Goal: Task Accomplishment & Management: Use online tool/utility

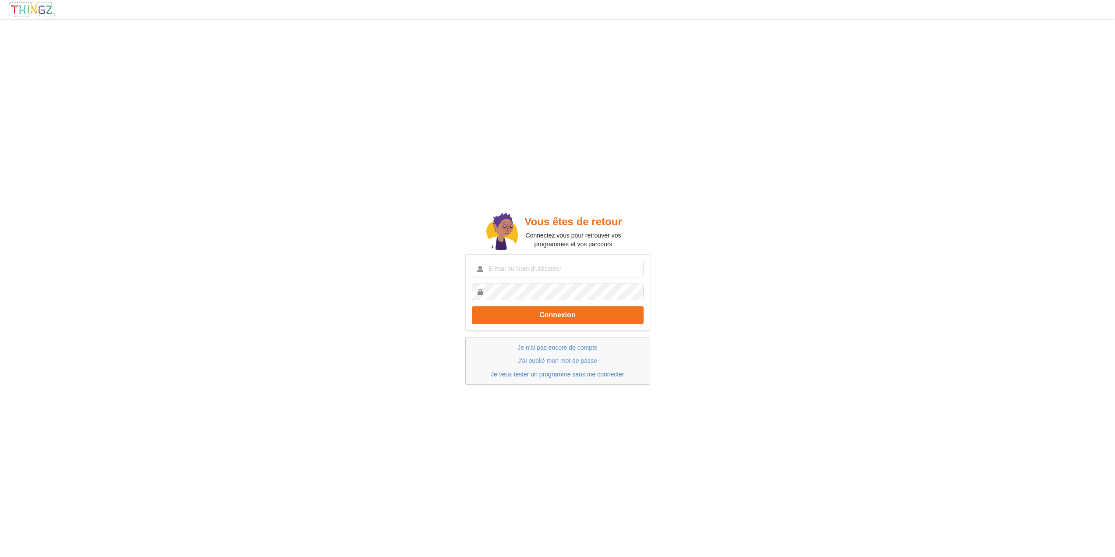
click at [573, 374] on link "Je veux tester un programme sans me connecter" at bounding box center [557, 374] width 133 height 7
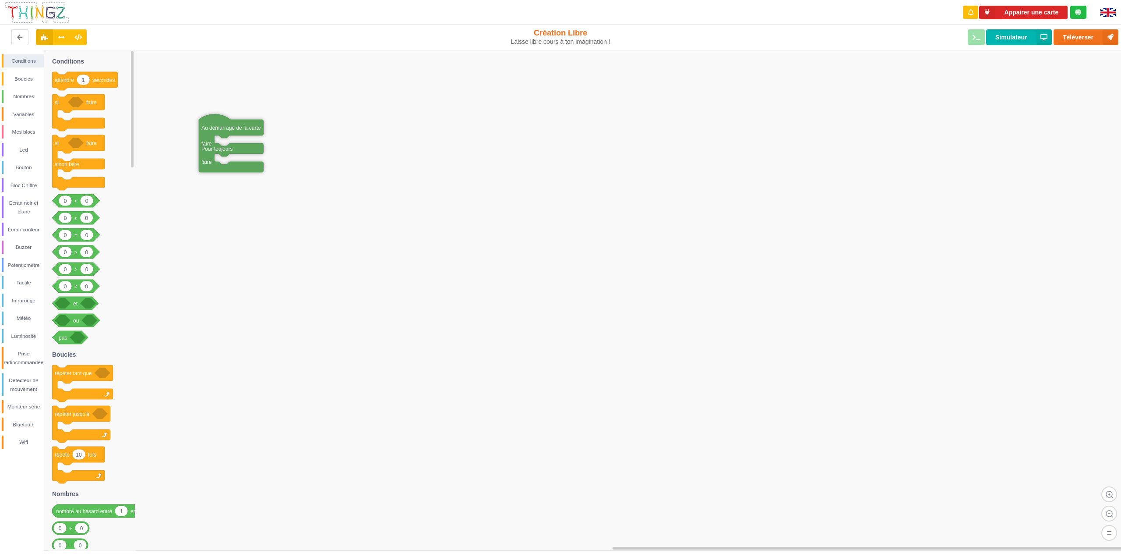
drag, startPoint x: 148, startPoint y: 168, endPoint x: 211, endPoint y: 127, distance: 74.8
click at [1025, 13] on button "Appairer une carte" at bounding box center [1023, 13] width 88 height 14
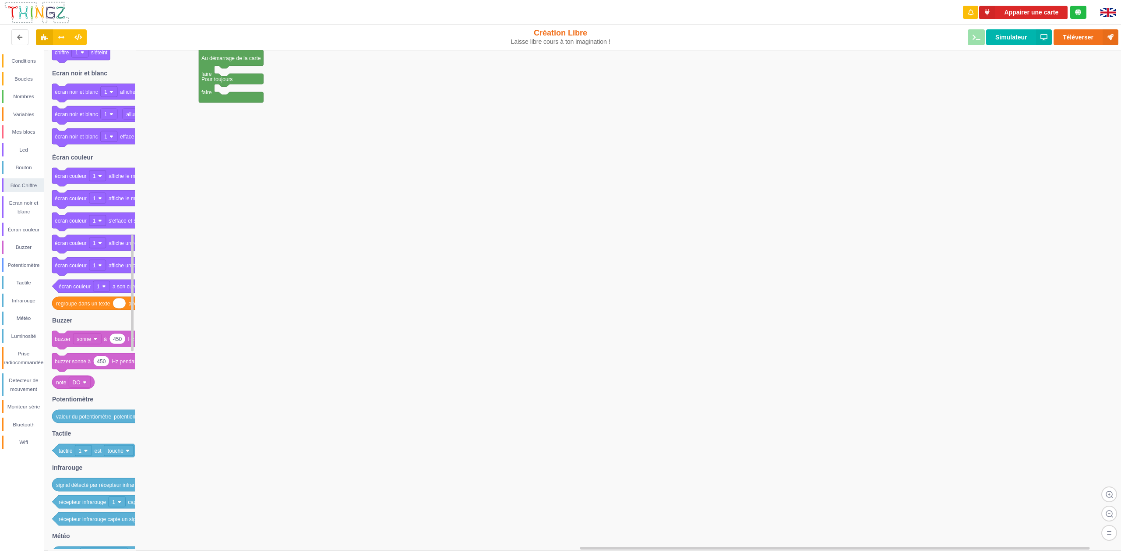
click at [40, 14] on img at bounding box center [37, 12] width 66 height 23
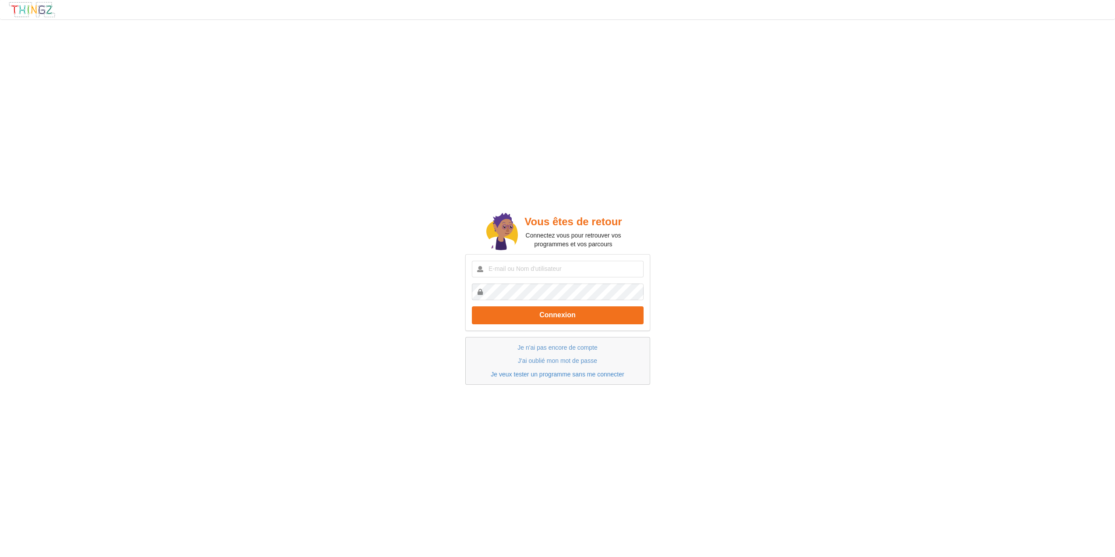
click at [559, 375] on link "Je veux tester un programme sans me connecter" at bounding box center [557, 374] width 133 height 7
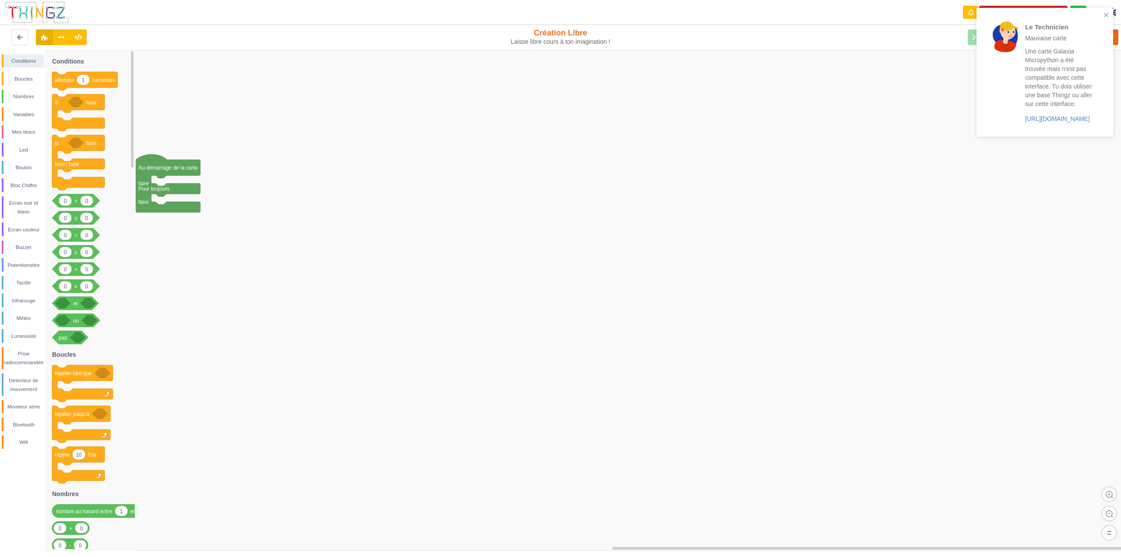
click at [1044, 123] on div "Une carte Galaxia Micropython a été trouvée mais n'est pas compatible avec cett…" at bounding box center [1059, 85] width 68 height 76
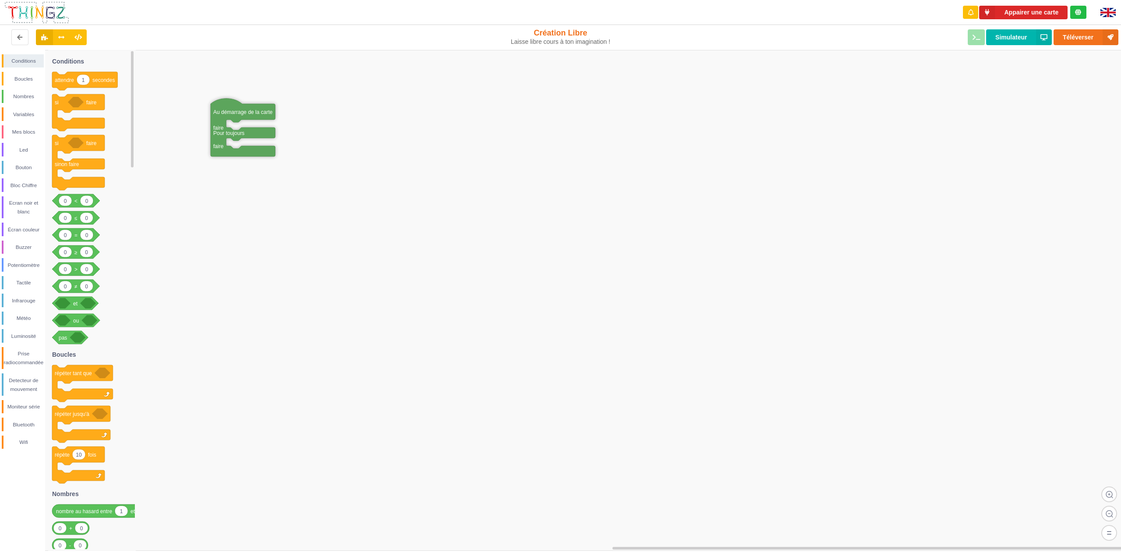
drag, startPoint x: 149, startPoint y: 68, endPoint x: 224, endPoint y: 126, distance: 94.6
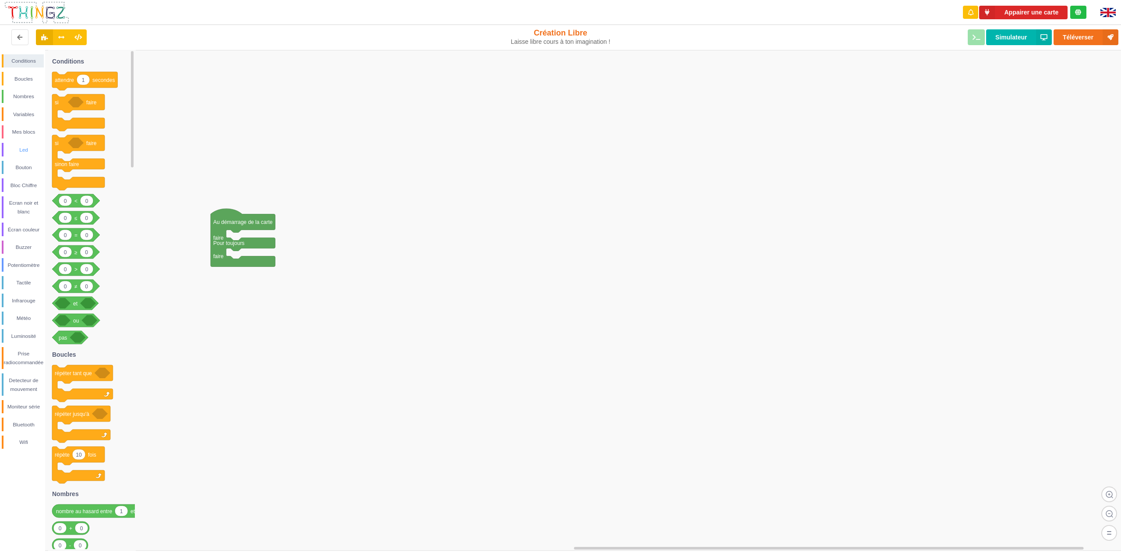
click at [29, 149] on div "Led" at bounding box center [24, 149] width 40 height 9
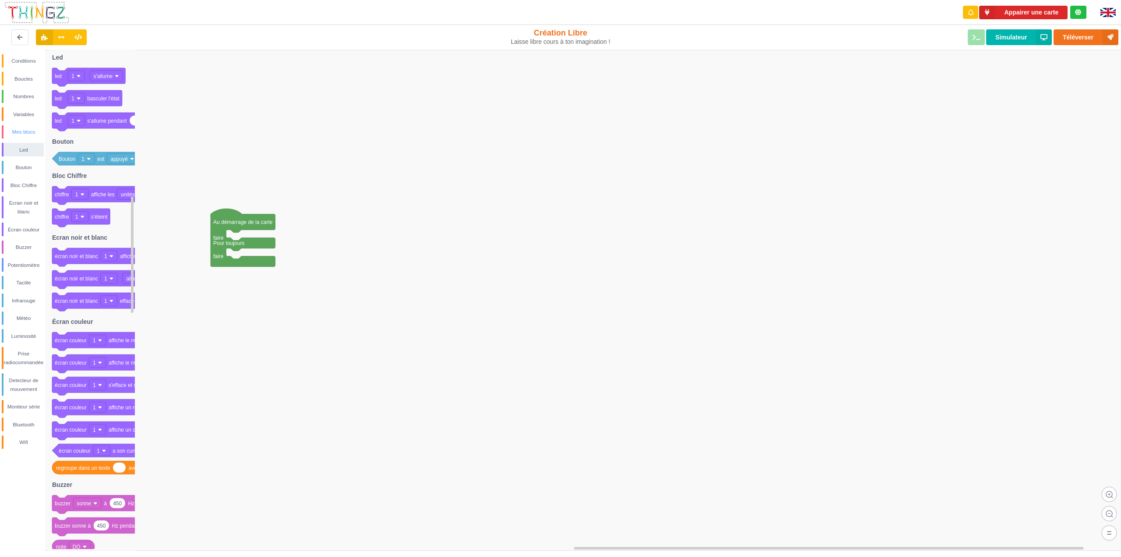
click at [28, 128] on div "Mes blocs" at bounding box center [24, 131] width 40 height 9
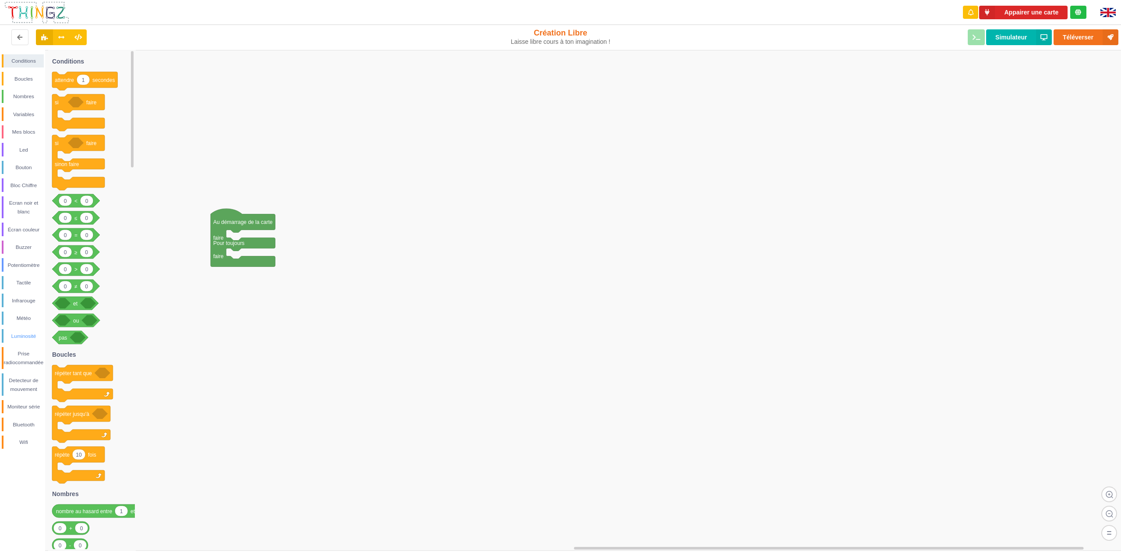
click at [33, 334] on div "Luminosité" at bounding box center [24, 336] width 40 height 9
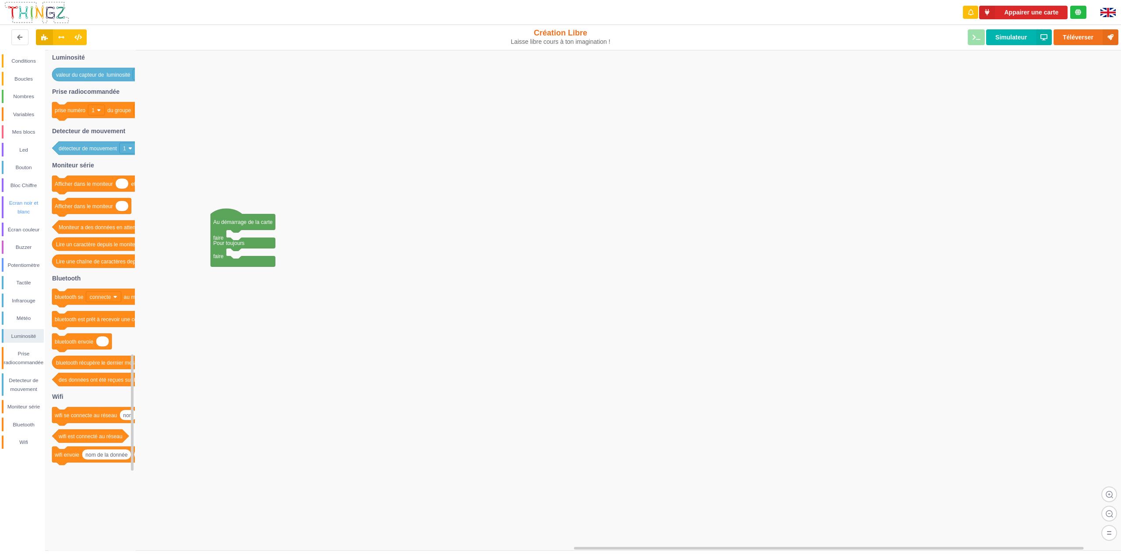
click at [30, 204] on div "Ecran noir et blanc" at bounding box center [24, 207] width 40 height 18
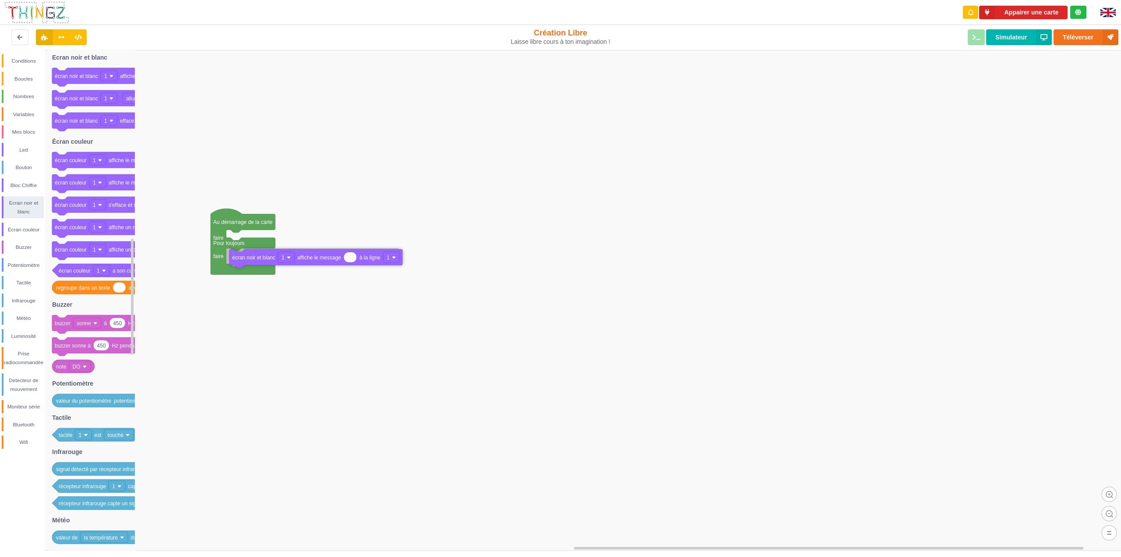
drag, startPoint x: 81, startPoint y: 78, endPoint x: 259, endPoint y: 259, distance: 253.7
click at [259, 259] on div "Conditions Boucles Nombres Variables Mes blocs Led Bouton Bloc Chiffre Ecran no…" at bounding box center [563, 300] width 1127 height 501
type input "coucou"
click at [383, 212] on rect at bounding box center [563, 300] width 1127 height 501
click at [1075, 34] on button "Téléverser" at bounding box center [1086, 37] width 65 height 16
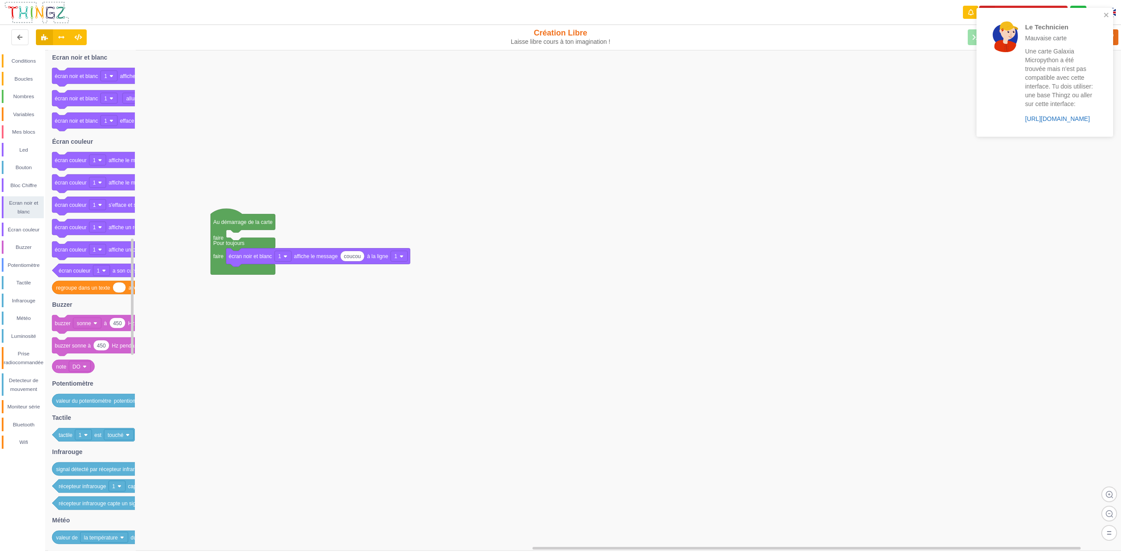
click at [1060, 119] on link "https://play.thingz.co/galaxia-micropython" at bounding box center [1057, 118] width 65 height 7
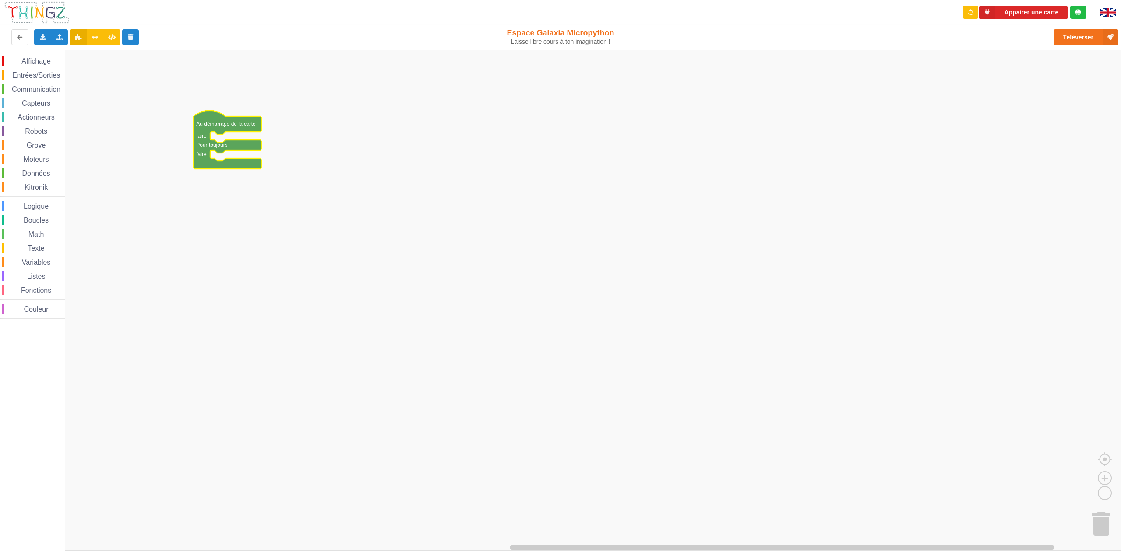
click at [39, 63] on span "Affichage" at bounding box center [36, 60] width 32 height 7
click at [260, 140] on div "Affichage Entrées/Sorties Communication Capteurs Actionneurs Robots Grove Moteu…" at bounding box center [563, 300] width 1127 height 501
click at [37, 59] on span "Affichage" at bounding box center [36, 60] width 32 height 7
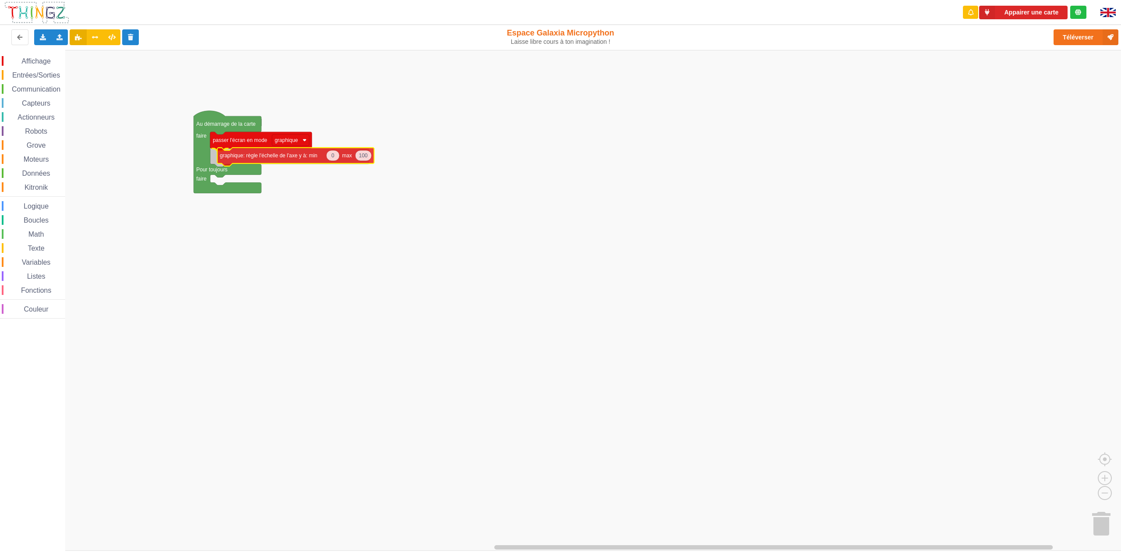
click at [295, 157] on div "Affichage Entrées/Sorties Communication Capteurs Actionneurs Robots Grove Moteu…" at bounding box center [563, 300] width 1127 height 501
click at [34, 55] on div "Affichage Entrées/Sorties Communication Capteurs Actionneurs Robots Grove Moteu…" at bounding box center [32, 186] width 65 height 272
click at [33, 59] on span "Affichage" at bounding box center [36, 60] width 32 height 7
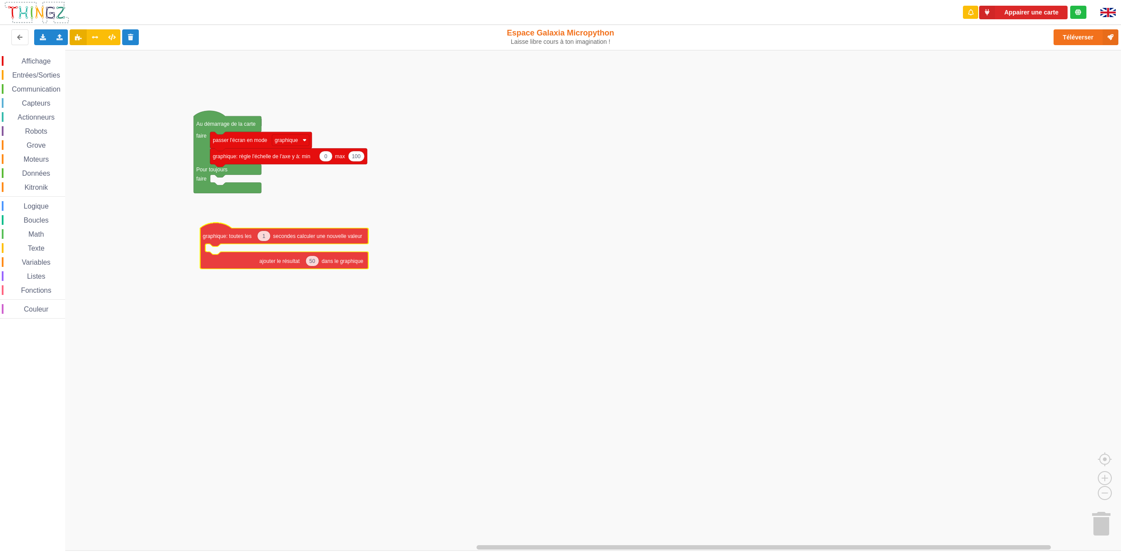
click at [218, 238] on div "Affichage Entrées/Sorties Communication Capteurs Actionneurs Robots Grove Moteu…" at bounding box center [563, 300] width 1127 height 501
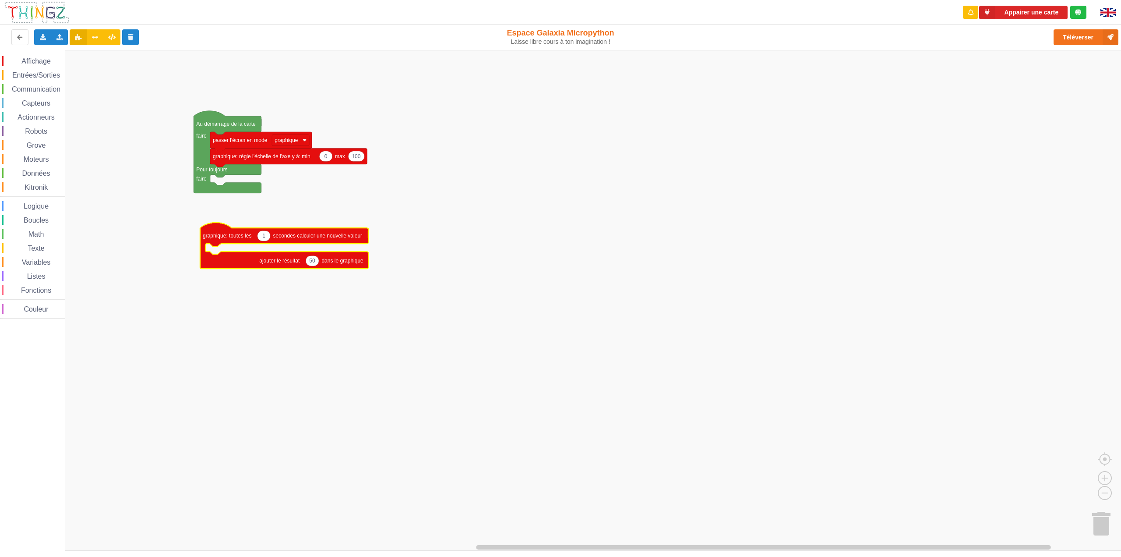
click at [43, 102] on span "Capteurs" at bounding box center [36, 102] width 31 height 7
click at [324, 264] on div "Affichage Entrées/Sorties Communication Capteurs Actionneurs Robots Grove Moteu…" at bounding box center [563, 300] width 1127 height 501
click at [265, 237] on icon "Espace de travail de Blocky" at bounding box center [264, 235] width 13 height 11
type input "0.5"
click at [540, 205] on rect "Espace de travail de Blocky" at bounding box center [563, 300] width 1127 height 501
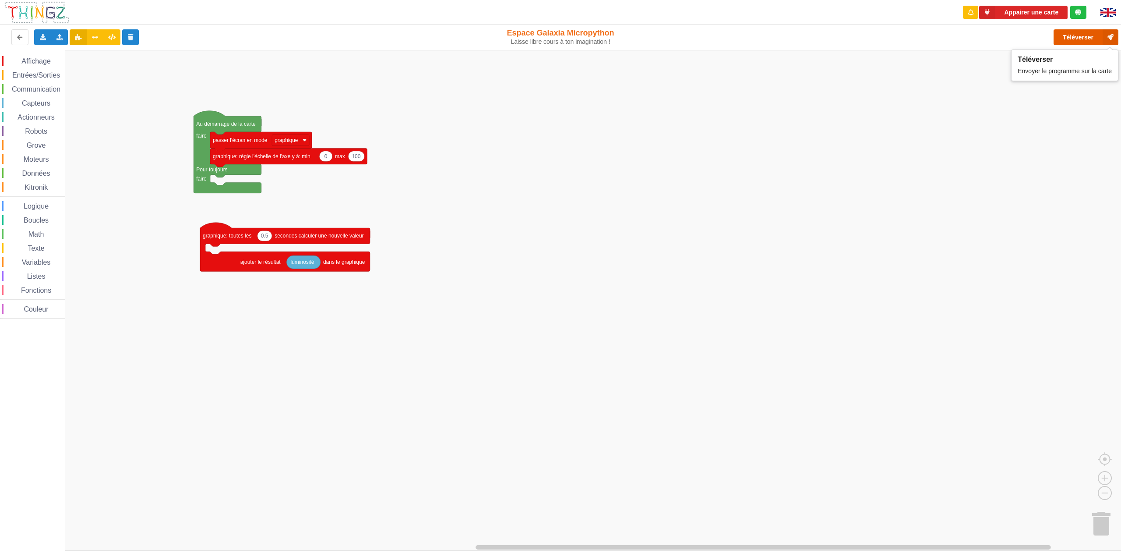
click at [1081, 32] on button "Téléverser" at bounding box center [1086, 37] width 65 height 16
click at [1078, 35] on button "Téléverser" at bounding box center [1086, 37] width 65 height 16
click at [1076, 37] on button "Téléverser" at bounding box center [1086, 37] width 65 height 16
click at [1075, 34] on button "Téléverser" at bounding box center [1086, 37] width 65 height 16
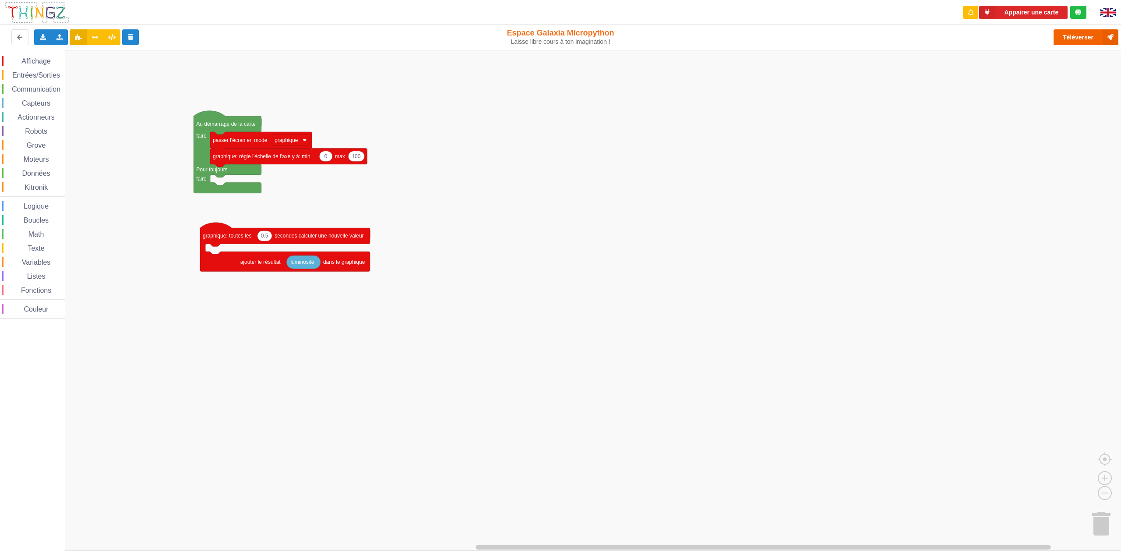
click at [1075, 34] on div "Le Technicien Il y a eu un problème... Essaie encore !" at bounding box center [1045, 41] width 140 height 71
click at [1077, 39] on button "Téléverser" at bounding box center [1086, 37] width 65 height 16
click at [1023, 12] on button "Appairer une carte" at bounding box center [1023, 13] width 88 height 14
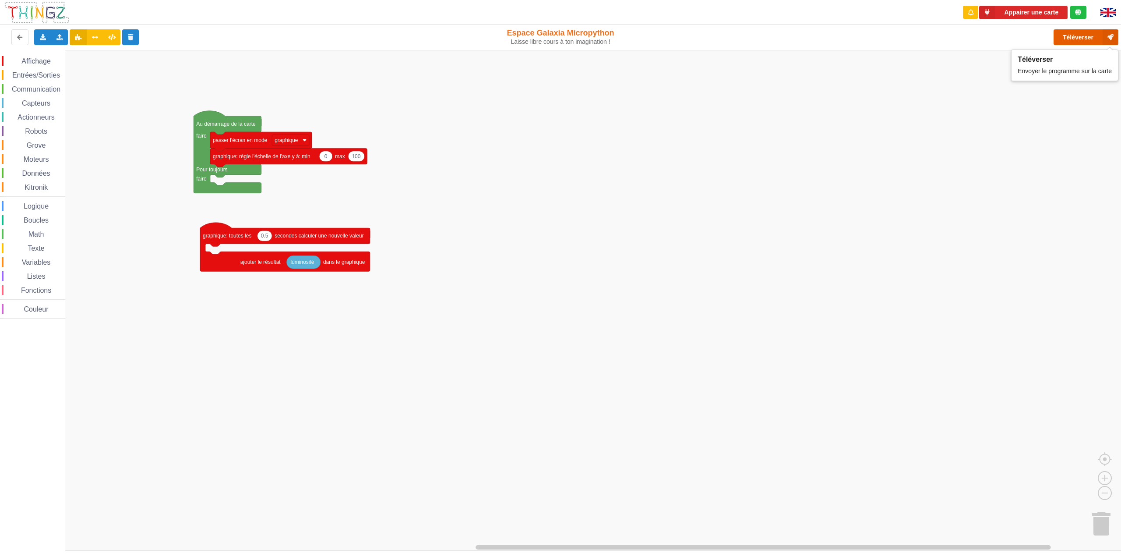
click at [1071, 36] on button "Téléverser" at bounding box center [1086, 37] width 65 height 16
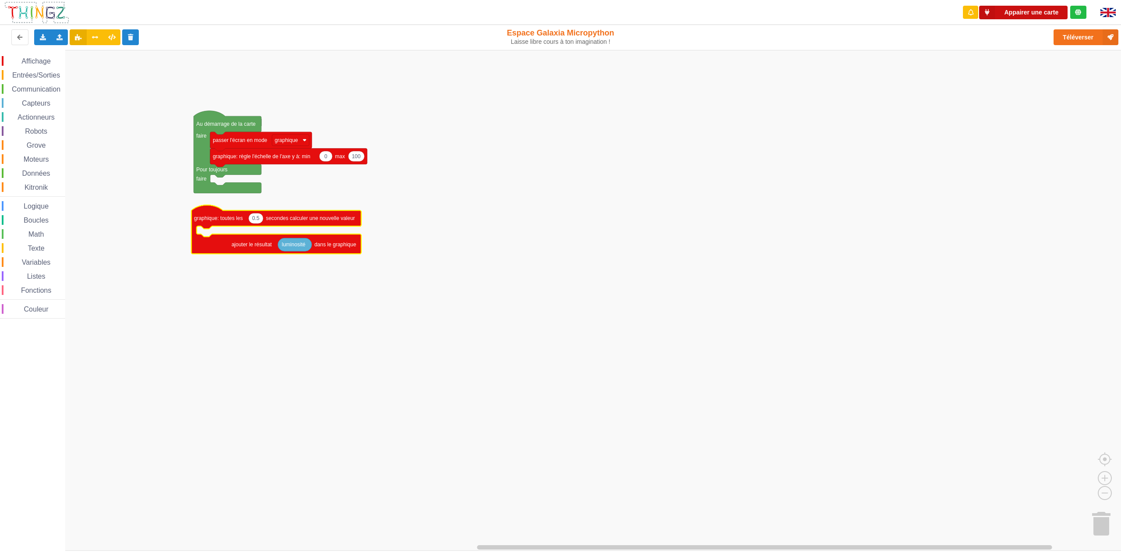
click at [1025, 11] on button "Appairer une carte" at bounding box center [1023, 13] width 88 height 14
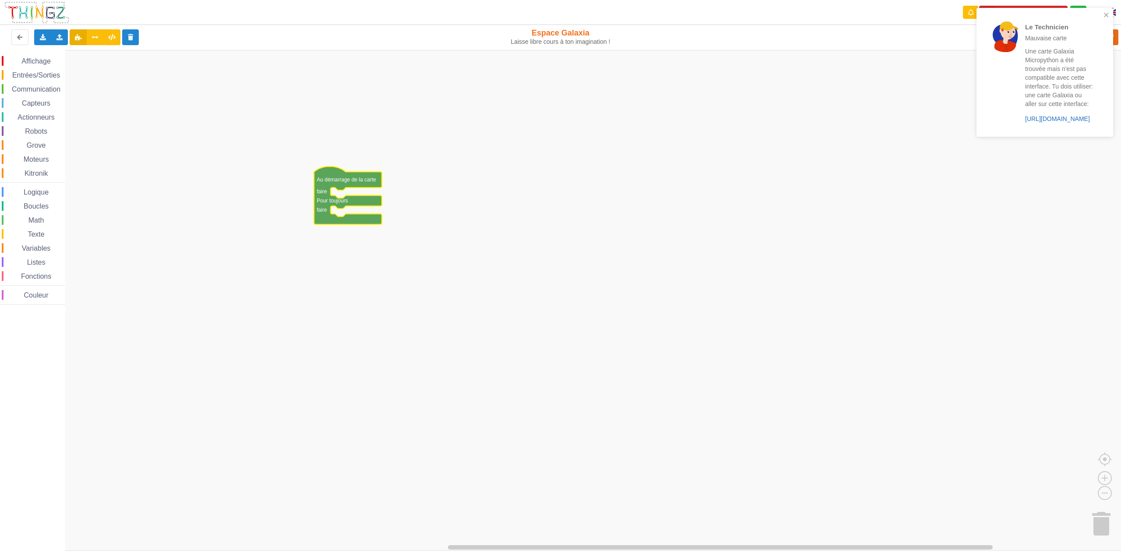
click at [1035, 122] on link "https://play.thingz.co/galaxia-micropython" at bounding box center [1057, 118] width 65 height 7
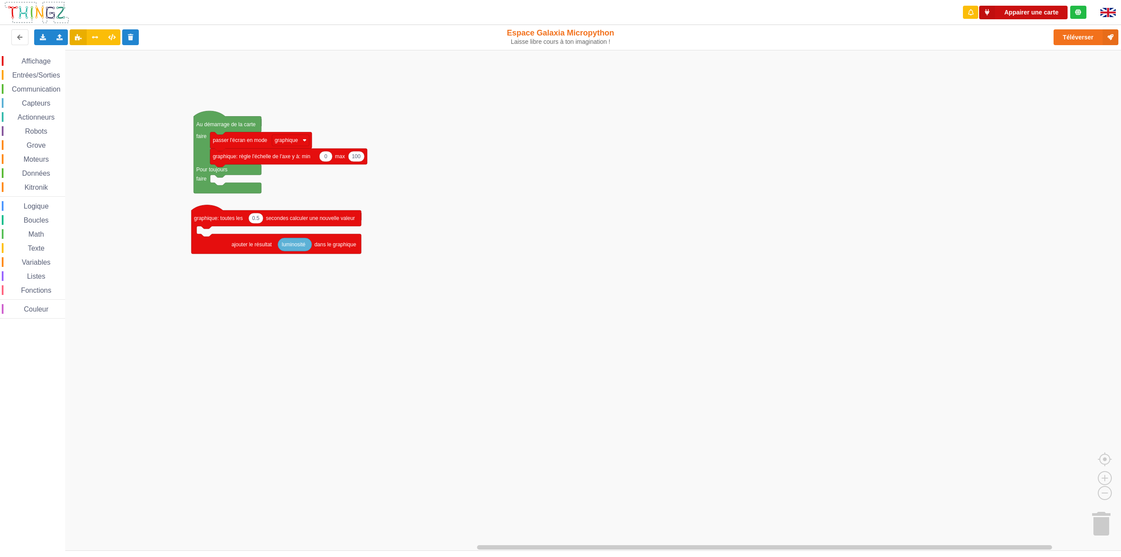
click at [1022, 12] on button "Appairer une carte" at bounding box center [1023, 13] width 88 height 14
click at [990, 13] on icon at bounding box center [987, 13] width 16 height 14
click at [1074, 39] on button "Téléverser" at bounding box center [1086, 37] width 65 height 16
click at [42, 133] on span "Robots" at bounding box center [36, 130] width 25 height 7
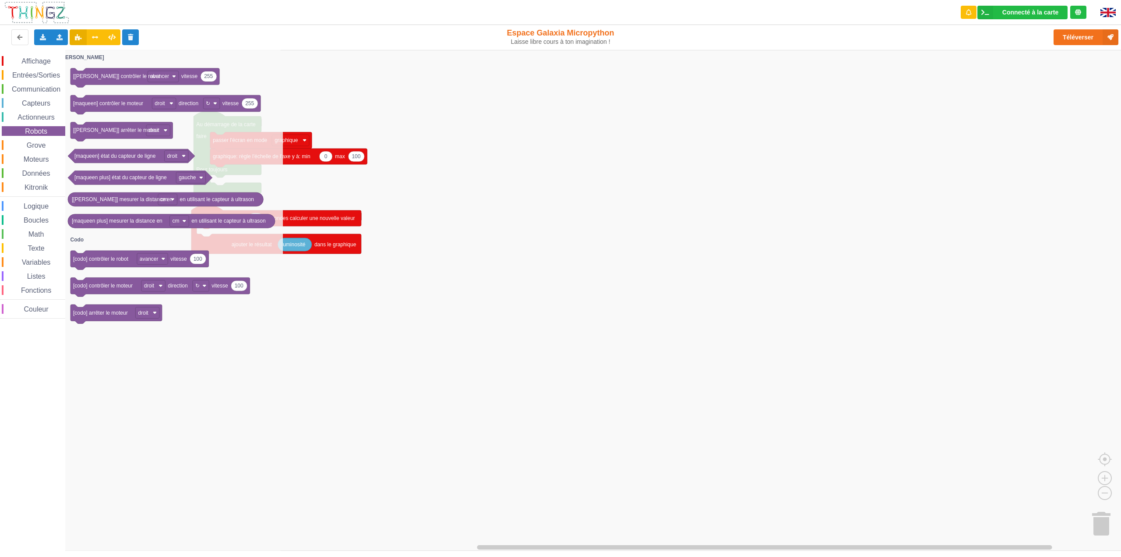
click at [483, 195] on rect "Espace de travail de Blocky" at bounding box center [563, 300] width 1127 height 501
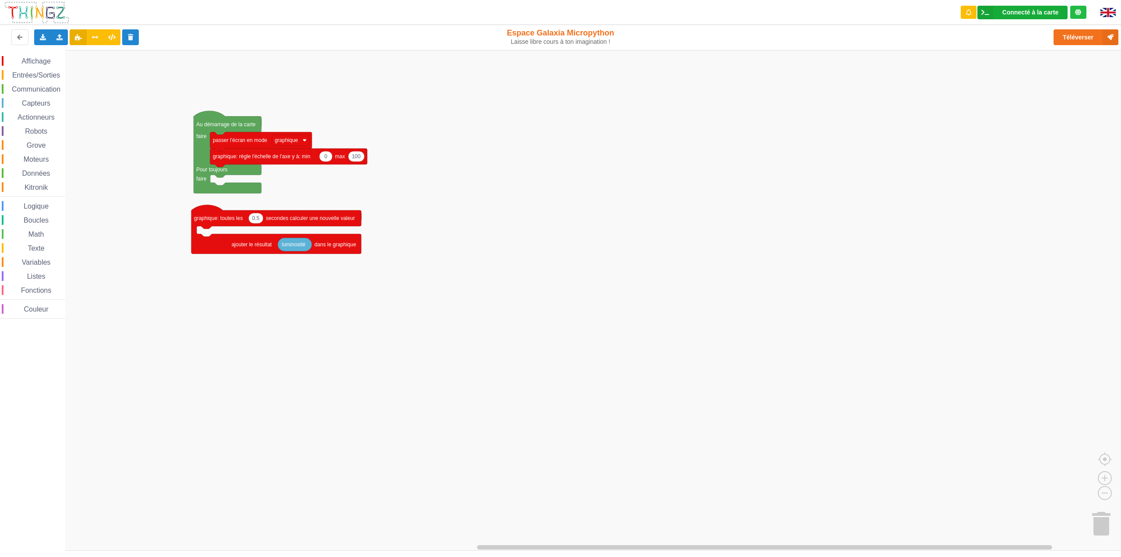
click at [986, 11] on icon at bounding box center [986, 13] width 16 height 14
click at [1010, 113] on div "Réglages Ouvrir le moniteur automatiquement Connexion automatique Connecter Déc…" at bounding box center [1040, 80] width 124 height 117
click at [1020, 14] on div "Connecté à la carte" at bounding box center [1031, 12] width 56 height 6
click at [1006, 109] on div "Réglages Ouvrir le moniteur automatiquement Connexion automatique Connecter Déc…" at bounding box center [1040, 80] width 124 height 117
click at [915, 159] on rect "Espace de travail de Blocky" at bounding box center [563, 300] width 1127 height 501
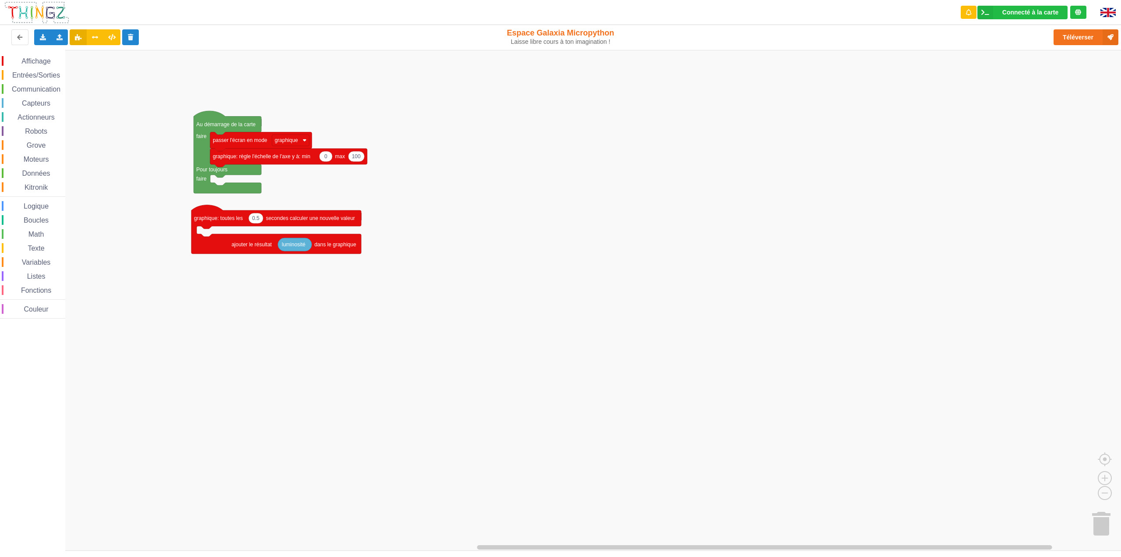
click at [1105, 11] on img at bounding box center [1108, 12] width 15 height 9
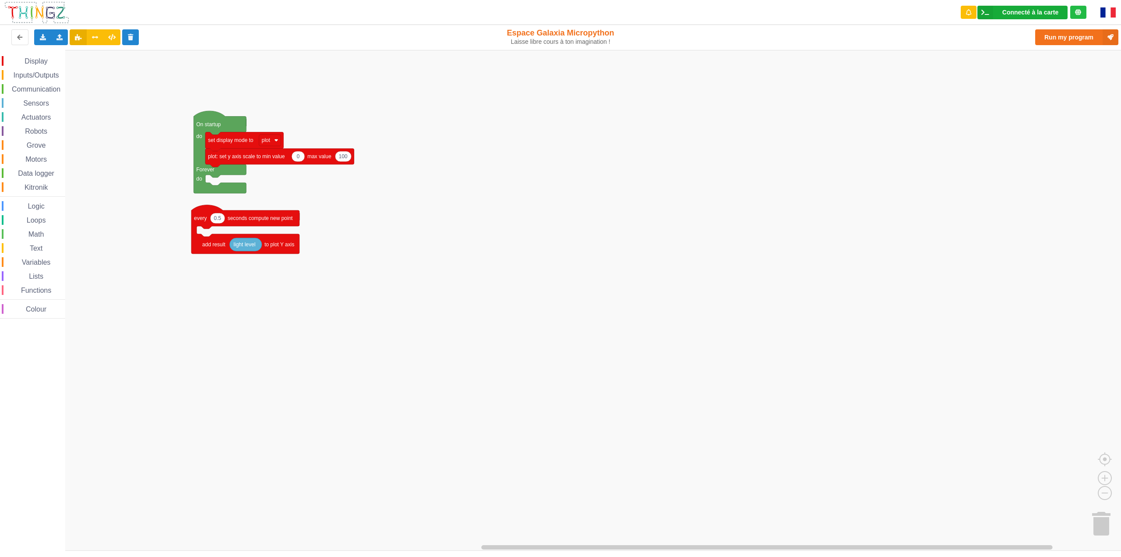
click at [983, 15] on icon at bounding box center [986, 13] width 16 height 14
click at [800, 153] on rect "Blockly Workspace" at bounding box center [563, 300] width 1127 height 501
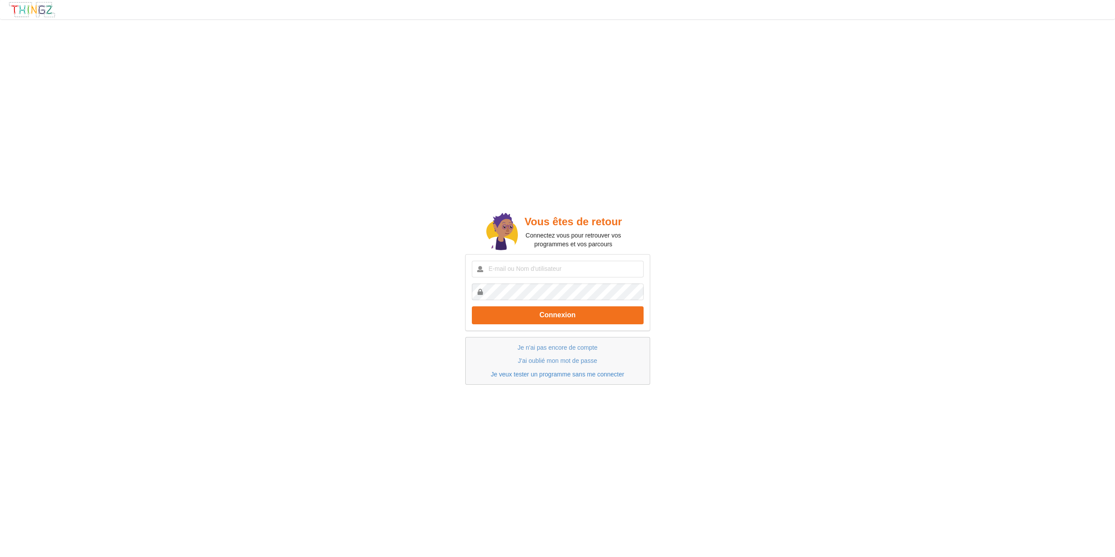
click at [568, 372] on link "Je veux tester un programme sans me connecter" at bounding box center [557, 374] width 133 height 7
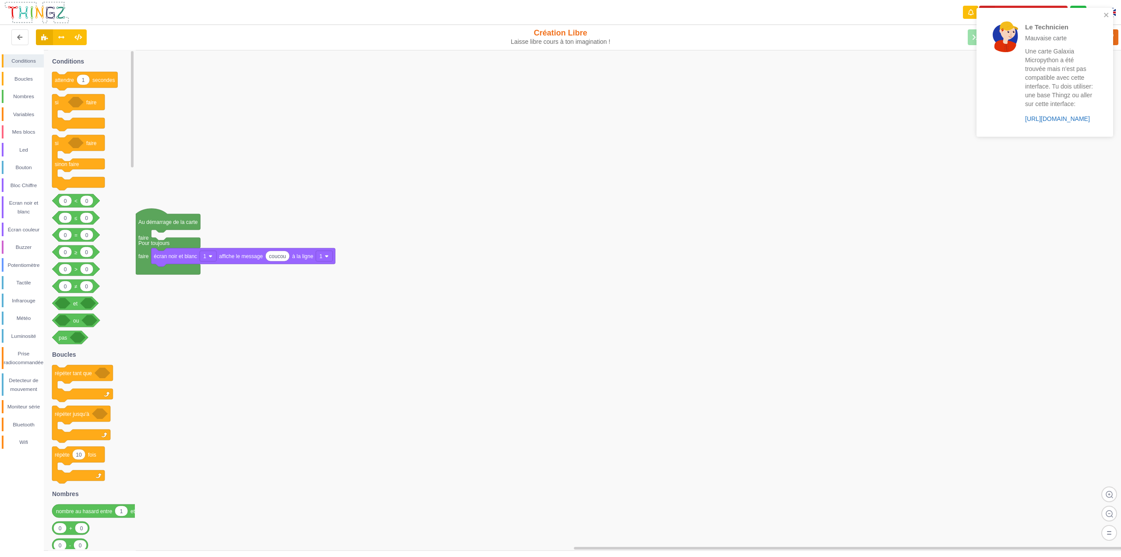
click at [1053, 120] on link "[URL][DOMAIN_NAME]" at bounding box center [1057, 118] width 65 height 7
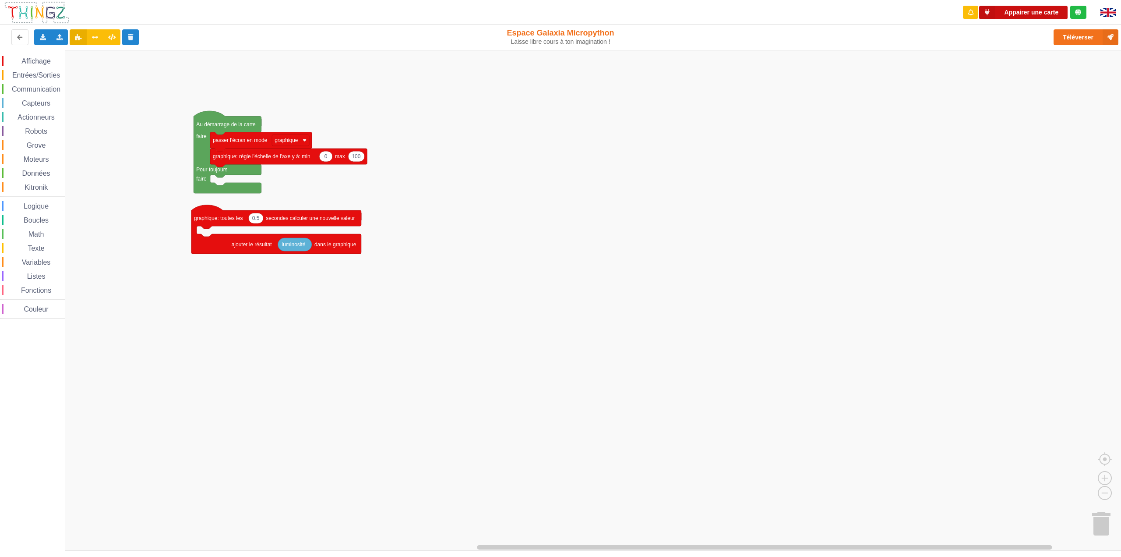
click at [1019, 11] on button "Appairer une carte" at bounding box center [1023, 13] width 88 height 14
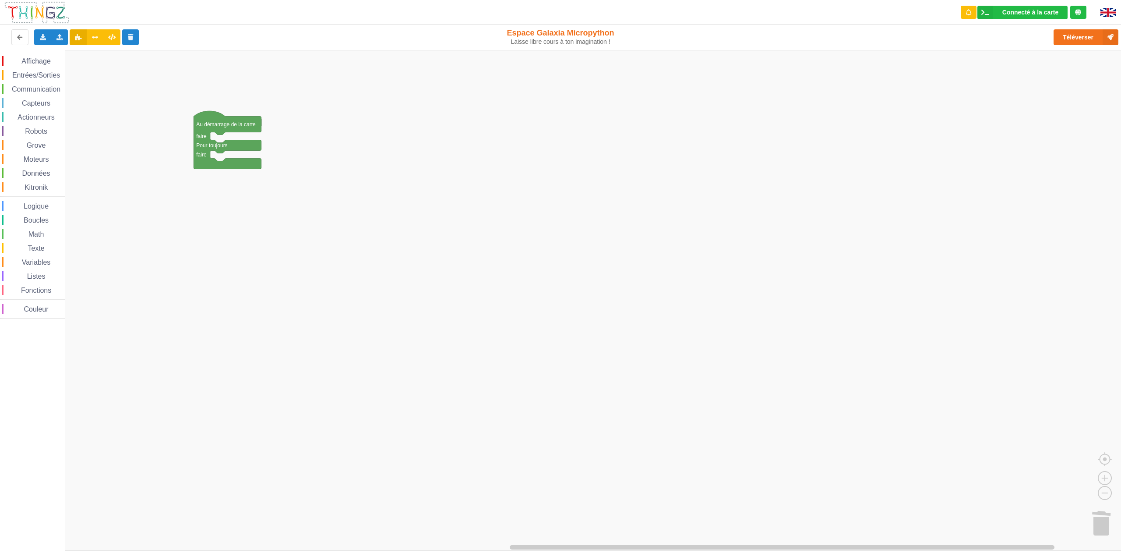
click at [43, 61] on span "Affichage" at bounding box center [36, 60] width 32 height 7
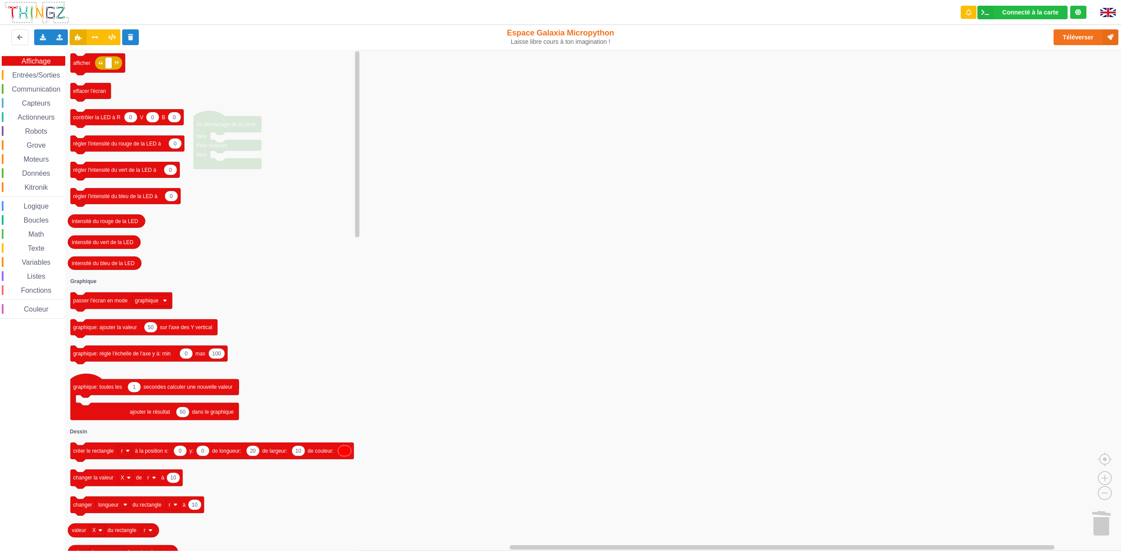
click at [29, 75] on span "Entrées/Sorties" at bounding box center [36, 74] width 50 height 7
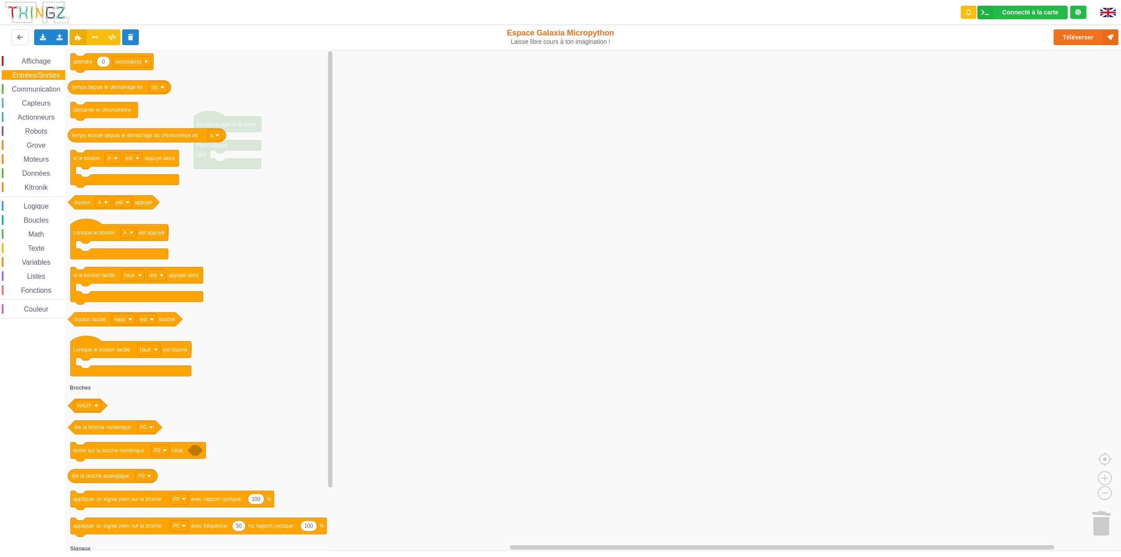
click at [31, 91] on span "Communication" at bounding box center [36, 88] width 51 height 7
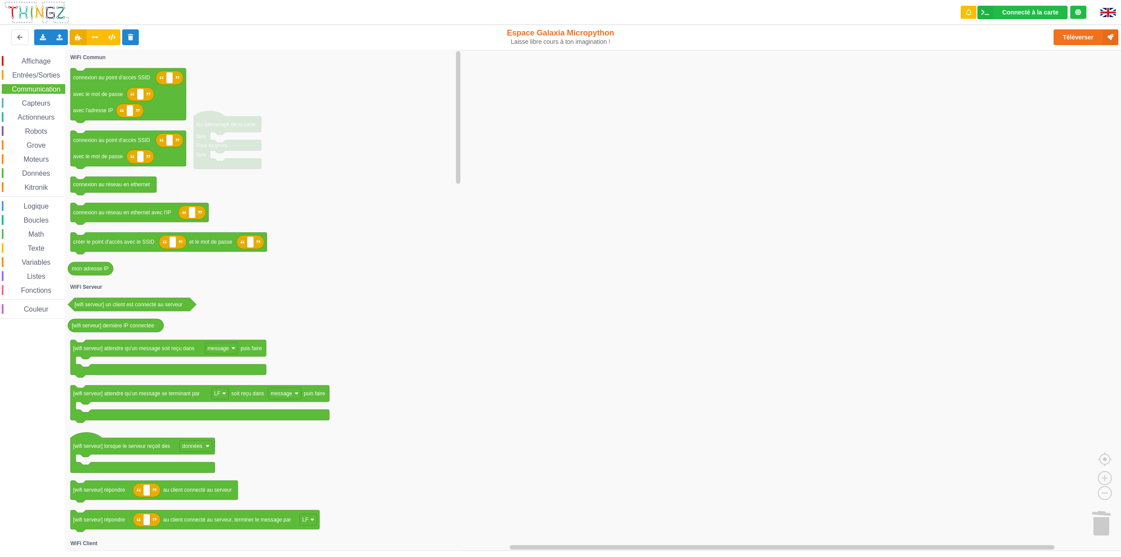
click at [40, 63] on span "Affichage" at bounding box center [36, 60] width 32 height 7
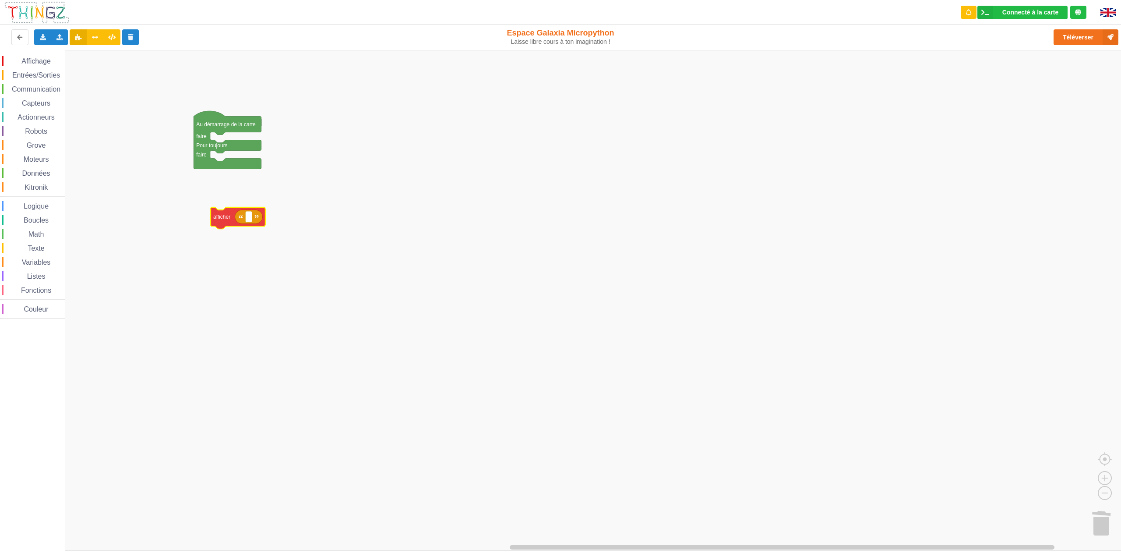
click at [224, 233] on div "Affichage Entrées/Sorties Communication Capteurs Actionneurs Robots Grove Moteu…" at bounding box center [563, 300] width 1127 height 501
click at [34, 105] on span "Capteurs" at bounding box center [36, 102] width 31 height 7
click at [244, 230] on div "Affichage Entrées/Sorties Communication Capteurs Actionneurs Robots Grove Moteu…" at bounding box center [563, 300] width 1127 height 501
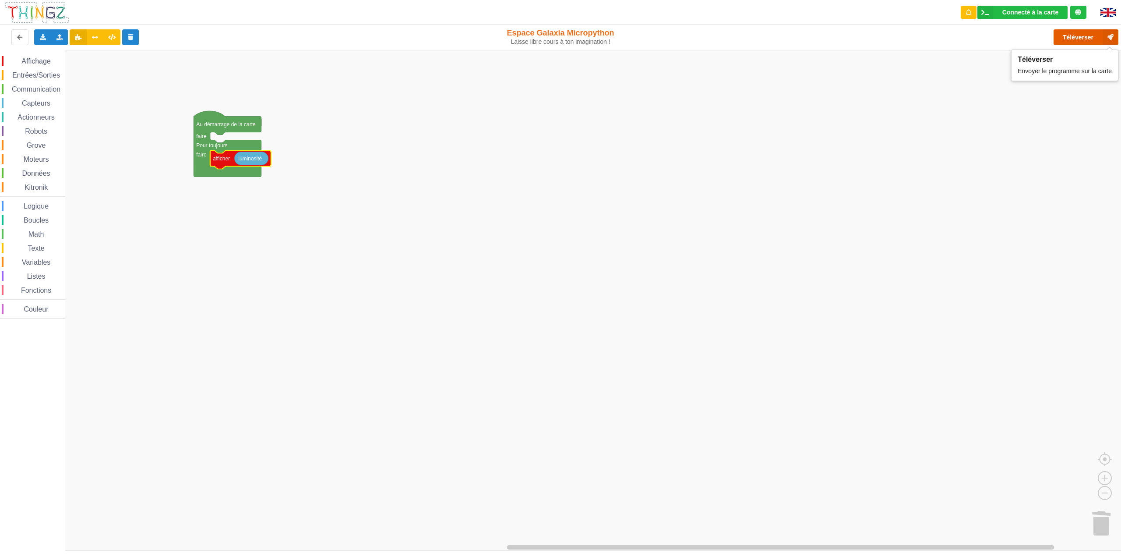
click at [1067, 39] on button "Téléverser" at bounding box center [1086, 37] width 65 height 16
click at [31, 60] on span "Affichage" at bounding box center [36, 60] width 32 height 7
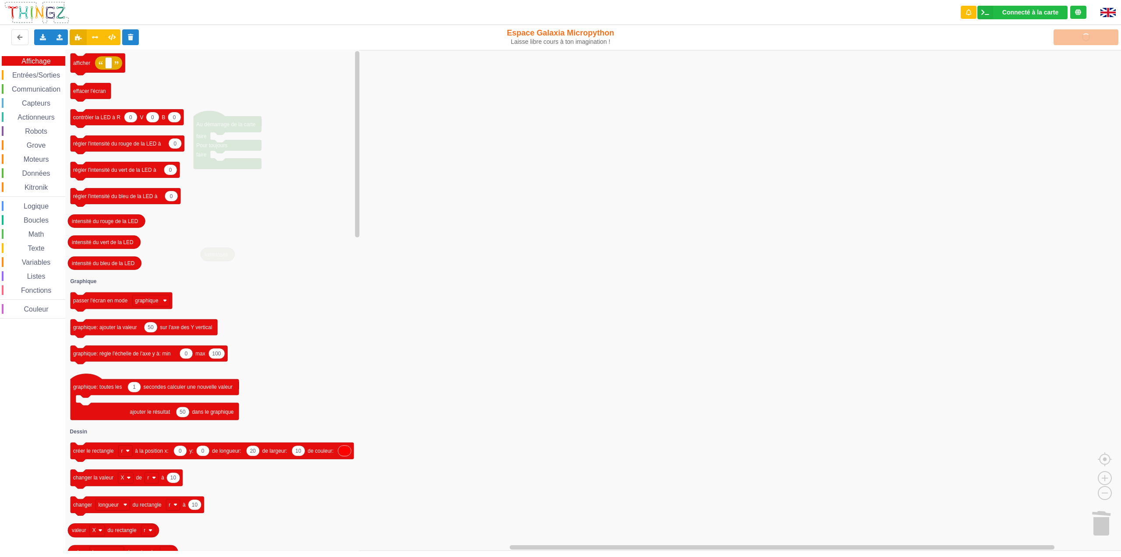
click at [35, 106] on span "Capteurs" at bounding box center [36, 102] width 31 height 7
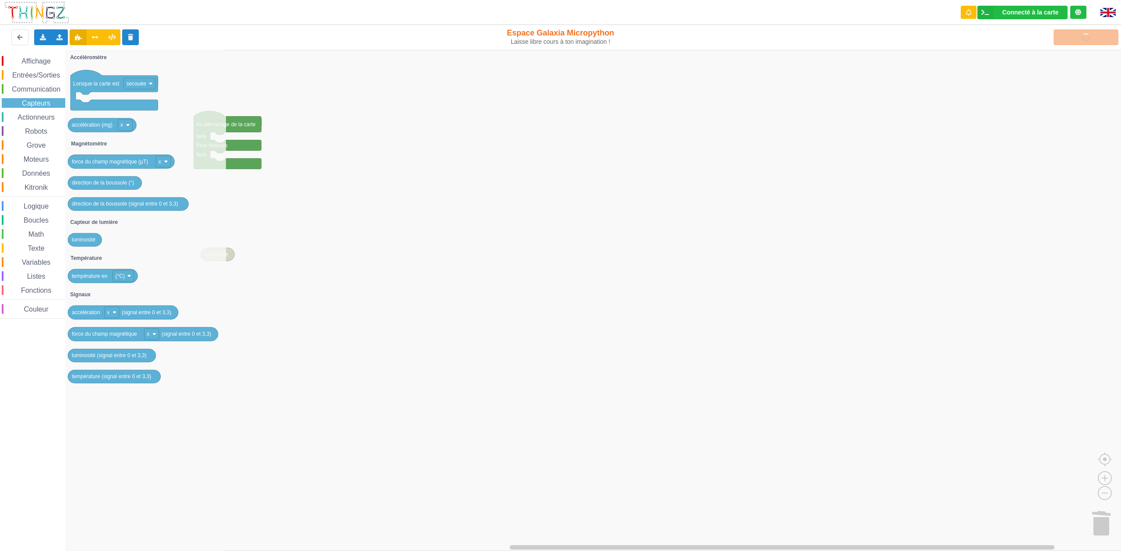
click at [36, 68] on div "Affichage Entrées/Sorties Communication Capteurs Actionneurs Robots Grove Moteu…" at bounding box center [32, 187] width 65 height 262
click at [36, 78] on span "Entrées/Sorties" at bounding box center [36, 74] width 50 height 7
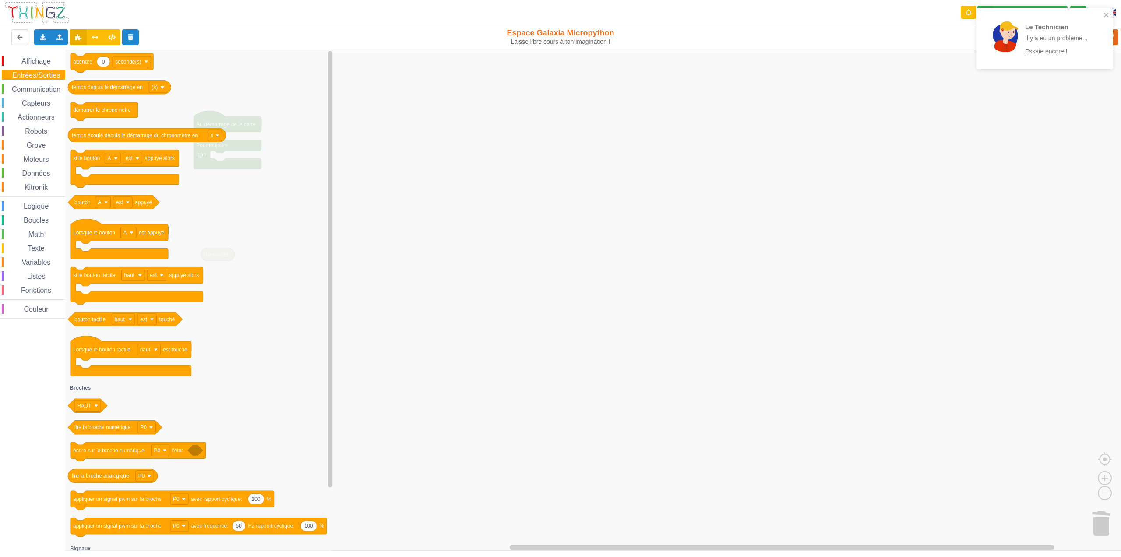
click at [34, 64] on span "Affichage" at bounding box center [36, 60] width 32 height 7
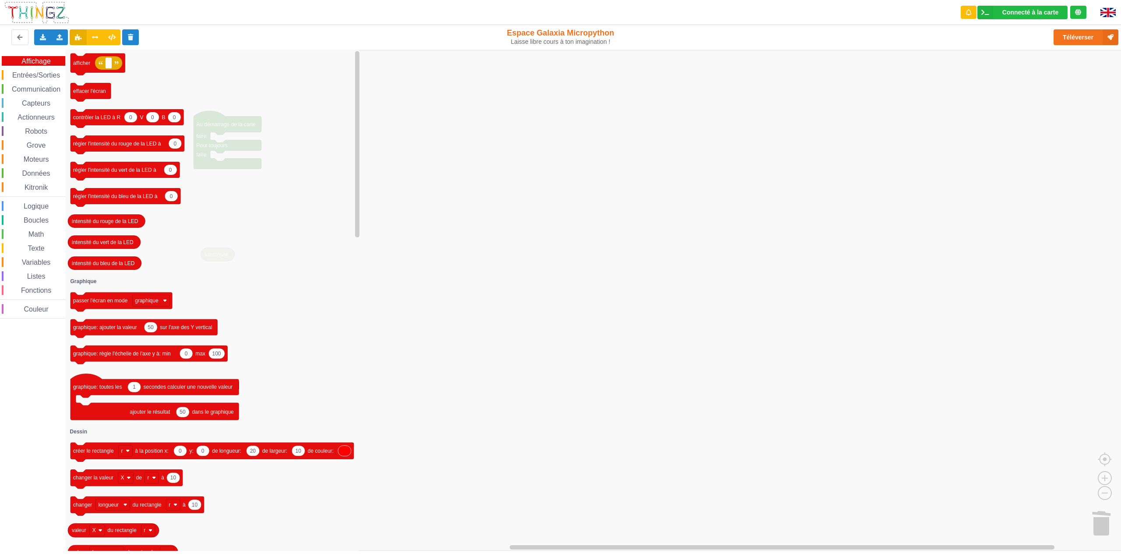
click at [38, 291] on span "Fonctions" at bounding box center [36, 289] width 33 height 7
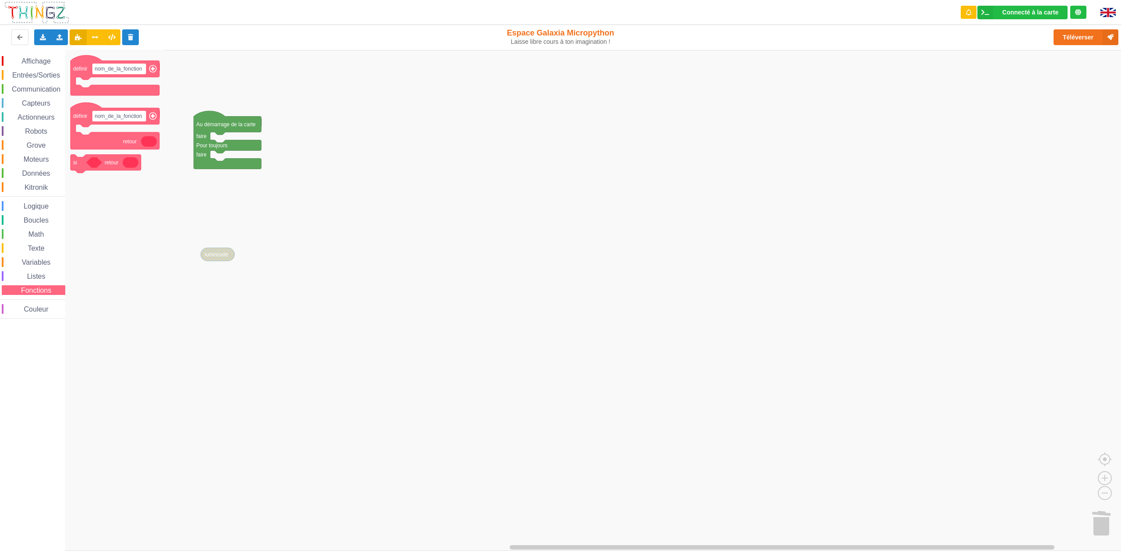
click at [35, 188] on span "Kitronik" at bounding box center [36, 187] width 26 height 7
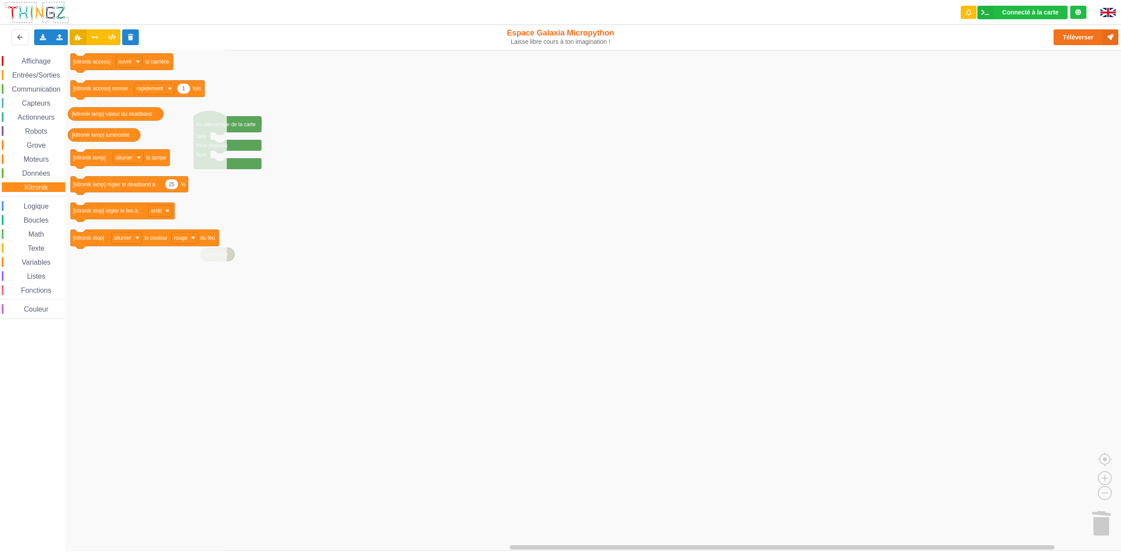
click at [36, 143] on span "Grove" at bounding box center [36, 144] width 22 height 7
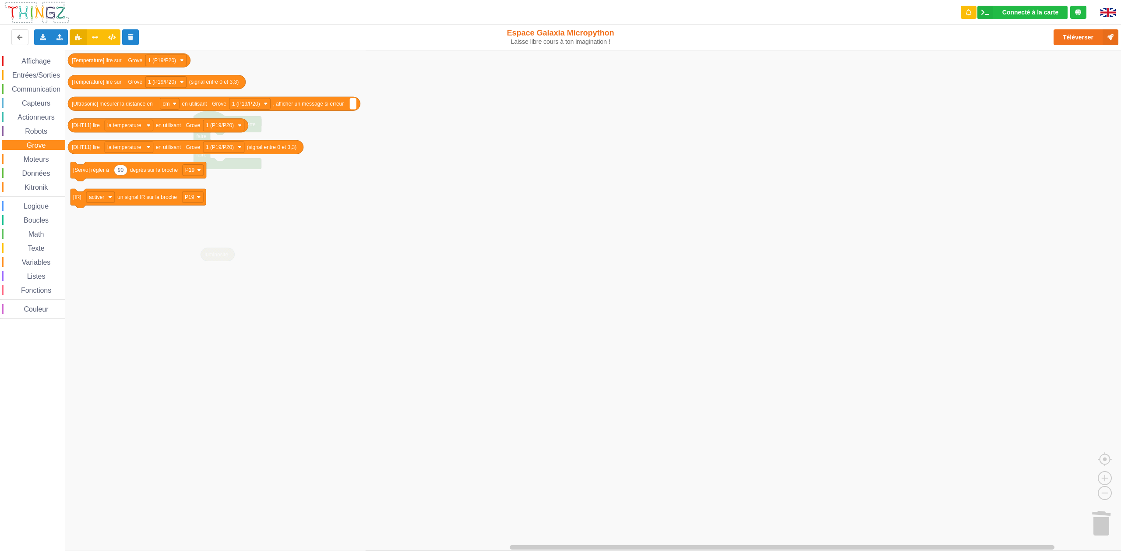
click at [38, 100] on span "Capteurs" at bounding box center [36, 102] width 31 height 7
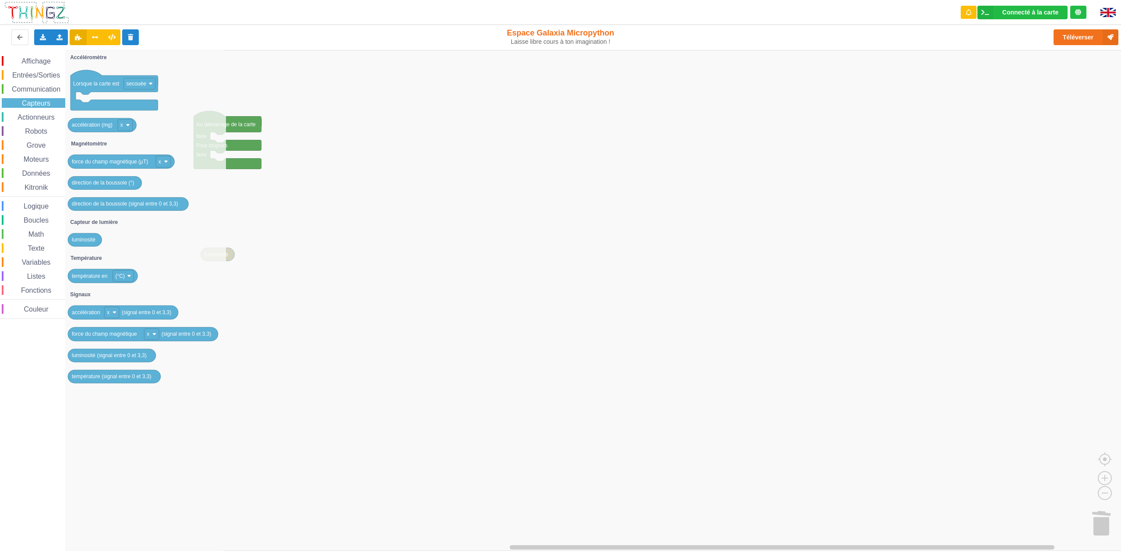
click at [43, 90] on span "Communication" at bounding box center [36, 88] width 51 height 7
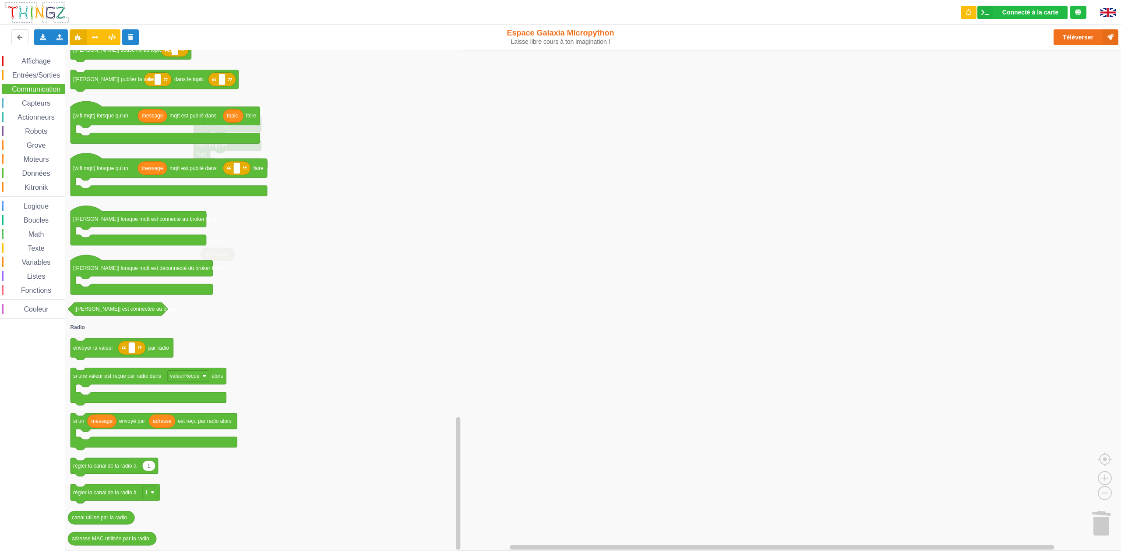
click at [40, 72] on span "Entrées/Sorties" at bounding box center [36, 74] width 50 height 7
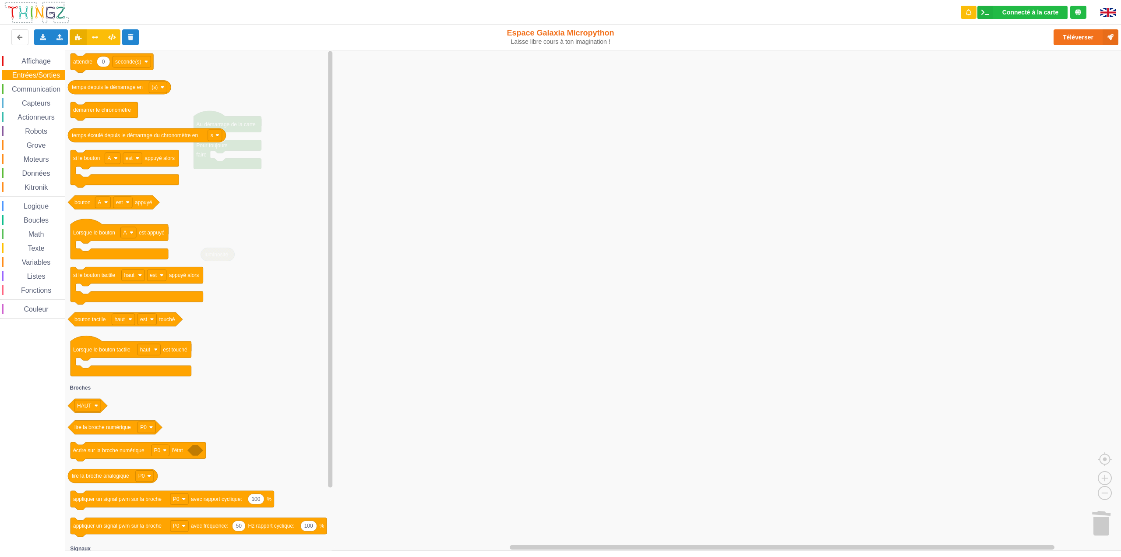
click at [33, 56] on div "Affichage" at bounding box center [34, 61] width 64 height 10
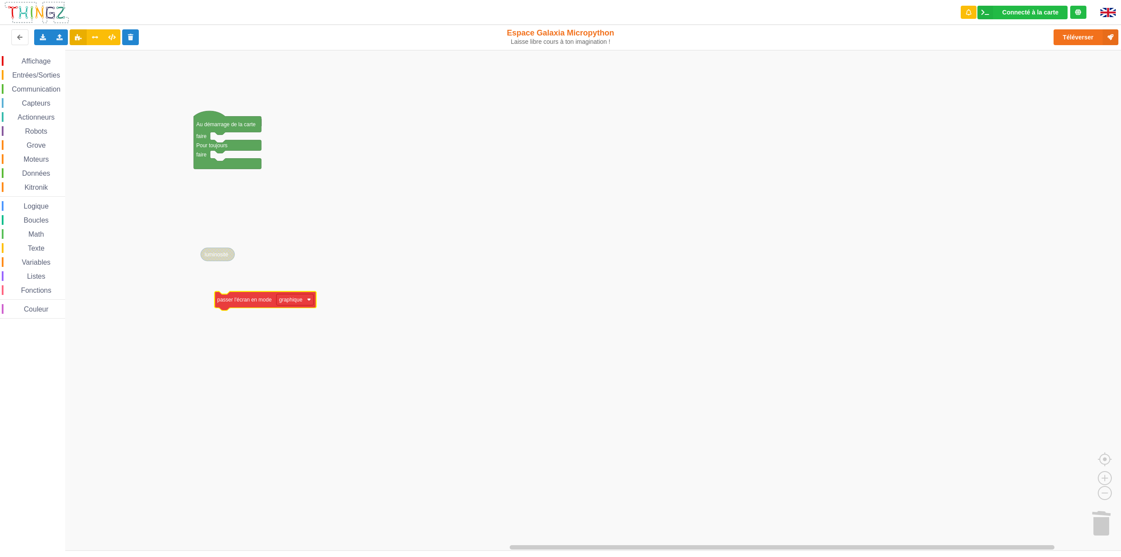
click at [228, 306] on div "Affichage Entrées/Sorties Communication Capteurs Actionneurs Robots Grove Moteu…" at bounding box center [563, 300] width 1127 height 501
click at [293, 301] on image "Espace de travail de Blocky" at bounding box center [293, 301] width 4 height 4
click at [292, 331] on div "terminal" at bounding box center [281, 333] width 25 height 7
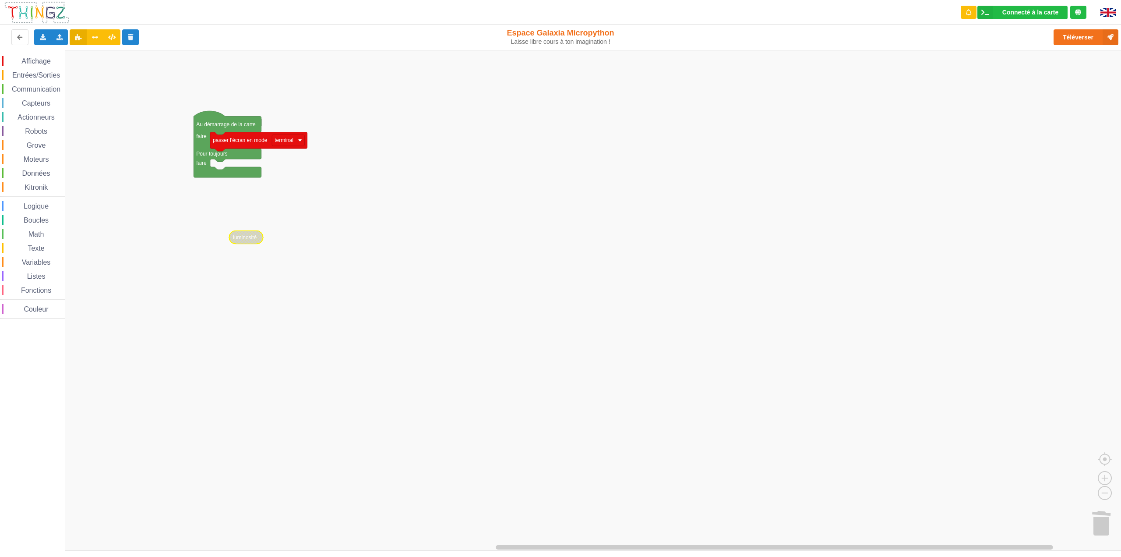
click at [45, 65] on div "Affichage" at bounding box center [34, 61] width 64 height 10
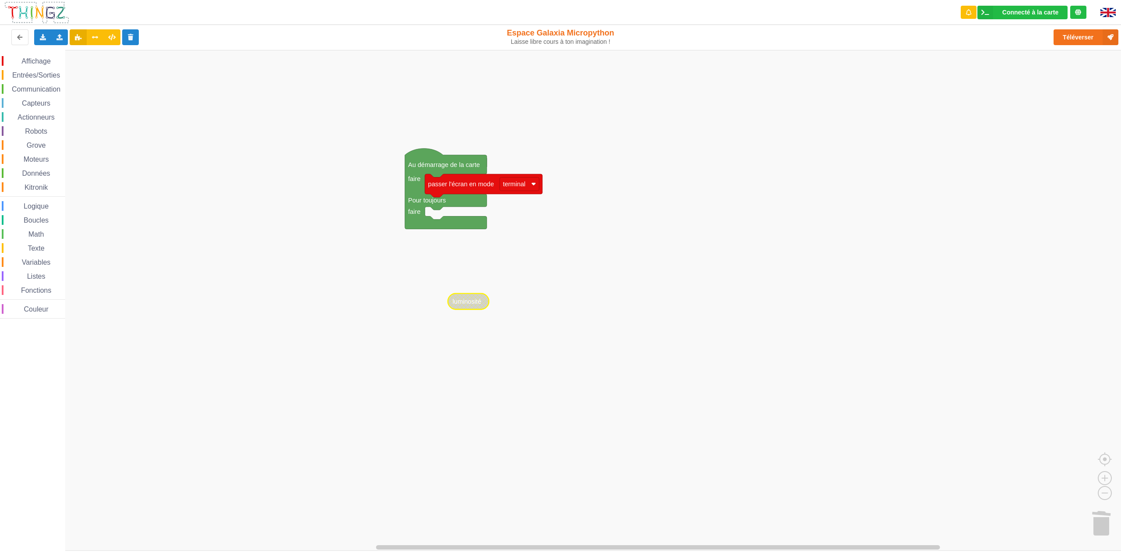
click at [597, 324] on rect "Espace de travail de Blocky" at bounding box center [563, 300] width 1127 height 501
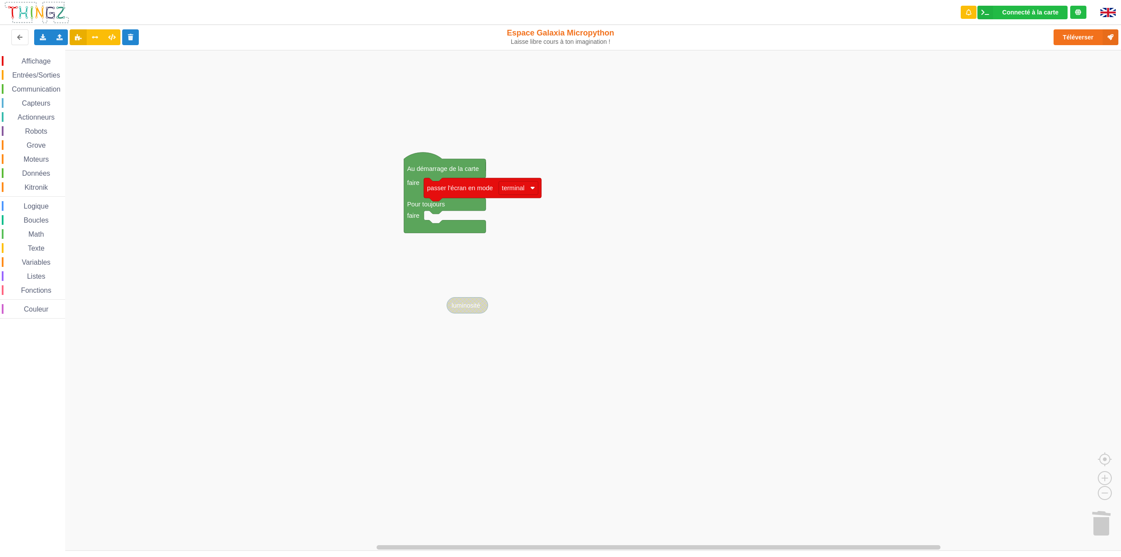
click at [597, 305] on rect "Espace de travail de Blocky" at bounding box center [563, 300] width 1127 height 501
